Goal: Task Accomplishment & Management: Complete application form

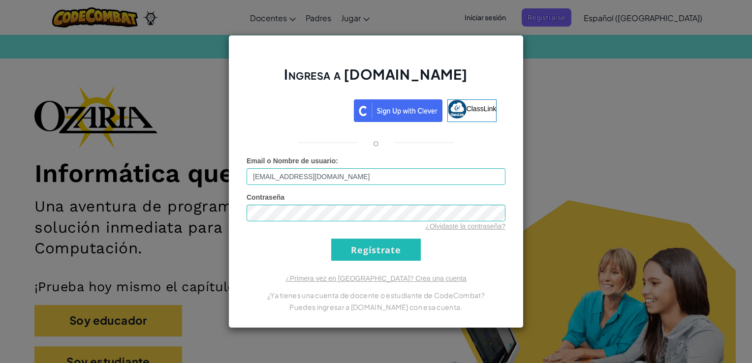
click at [440, 248] on form "Email o Nombre de usuario : AL07197641@tecmilenio.mx Contraseña ¿Olvidaste la c…" at bounding box center [375, 208] width 259 height 105
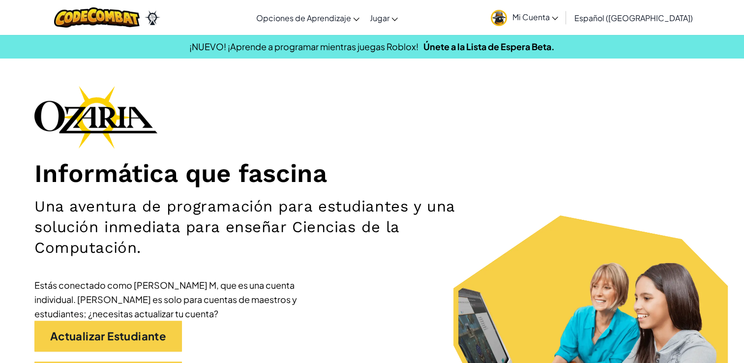
click at [534, 17] on link "Mi Cuenta" at bounding box center [524, 17] width 77 height 31
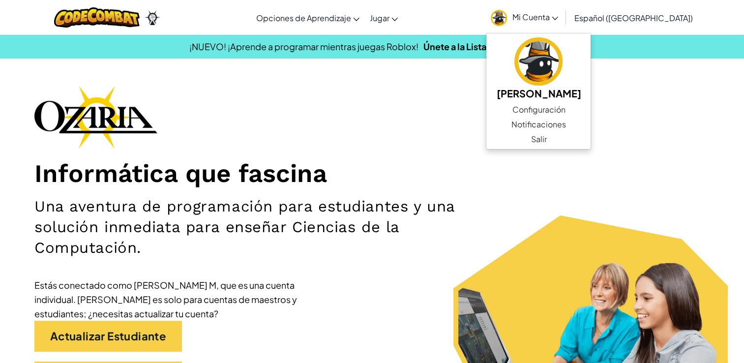
click at [461, 171] on h1 "Informática que fascina" at bounding box center [371, 173] width 675 height 30
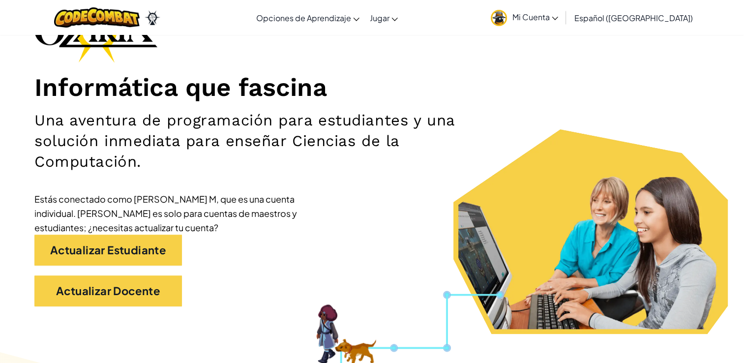
scroll to position [148, 0]
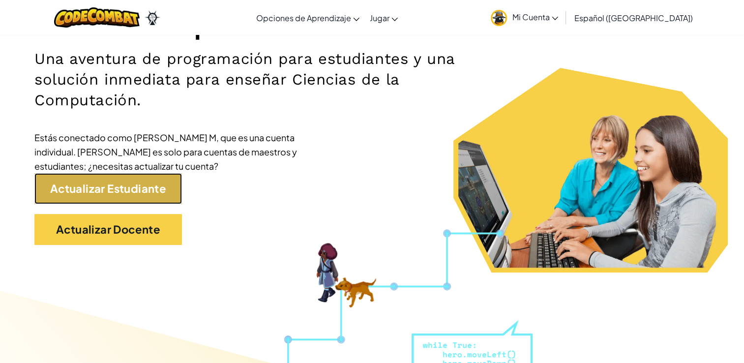
click at [132, 189] on link "Actualizar Estudiante" at bounding box center [108, 188] width 148 height 31
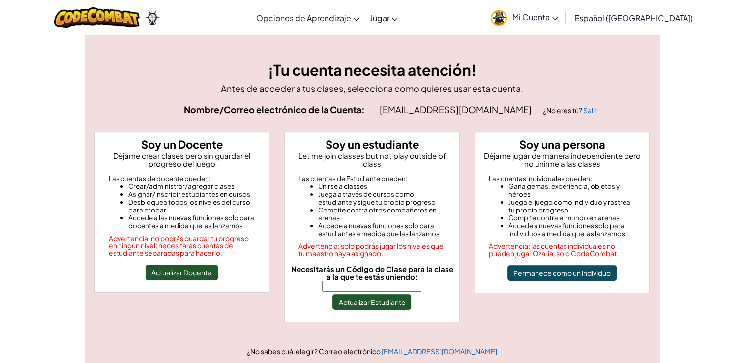
click at [398, 281] on input "Necesitarás un Código de Clase para la clase a la que te estás uniendo:" at bounding box center [371, 286] width 99 height 11
type input "GateOpenArm"
click at [376, 294] on button "Actualizar Estudiante" at bounding box center [371, 302] width 79 height 16
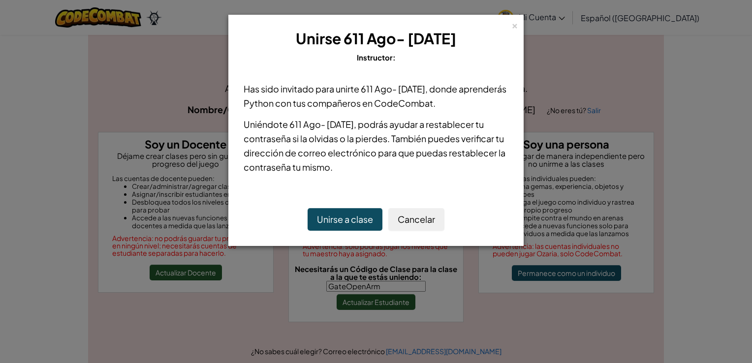
click at [348, 221] on button "Unirse a clase" at bounding box center [344, 219] width 75 height 23
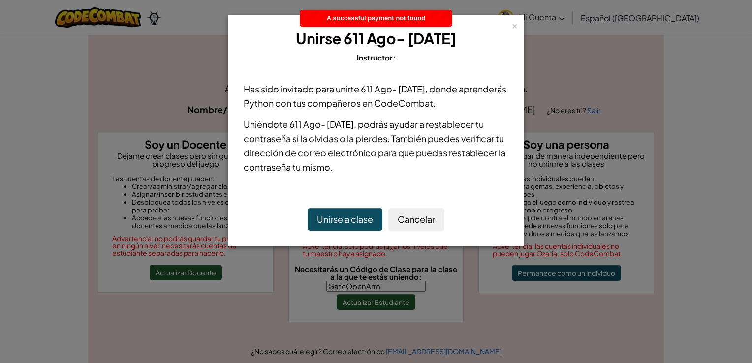
click at [365, 211] on button "Unirse a clase" at bounding box center [344, 219] width 75 height 23
click at [514, 26] on div "×" at bounding box center [514, 24] width 7 height 10
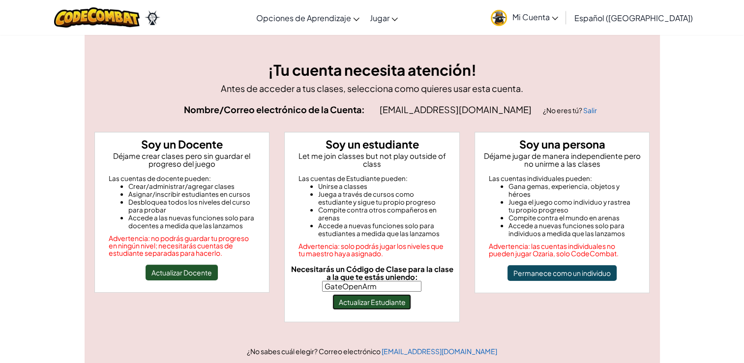
click at [392, 294] on button "Actualizar Estudiante" at bounding box center [371, 302] width 79 height 16
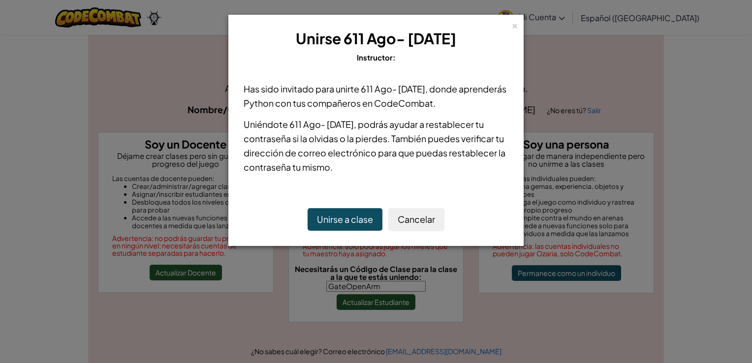
click at [353, 211] on button "Unirse a clase" at bounding box center [344, 219] width 75 height 23
click at [512, 25] on div "×" at bounding box center [514, 24] width 7 height 10
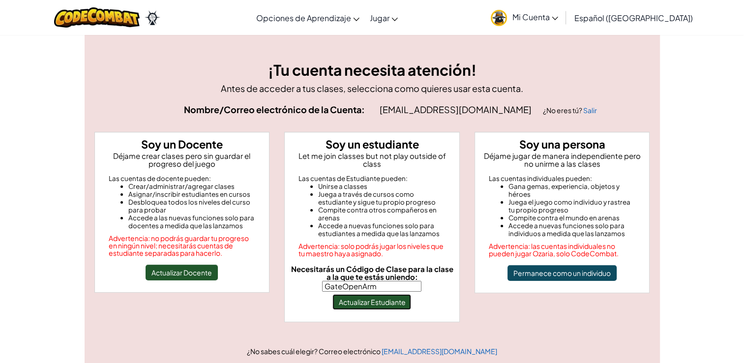
click at [359, 295] on button "Actualizar Estudiante" at bounding box center [371, 302] width 79 height 16
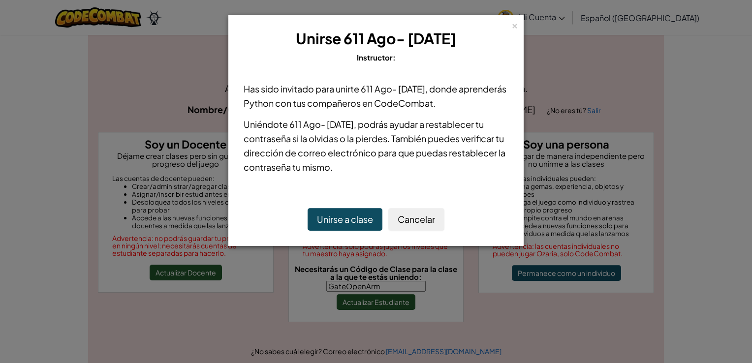
click at [265, 10] on div "× Unirse 611 Ago- [DATE] Instructor: Has sido invitado para unirte 611 Ago- [DA…" at bounding box center [376, 181] width 752 height 363
